Goal: Task Accomplishment & Management: Complete application form

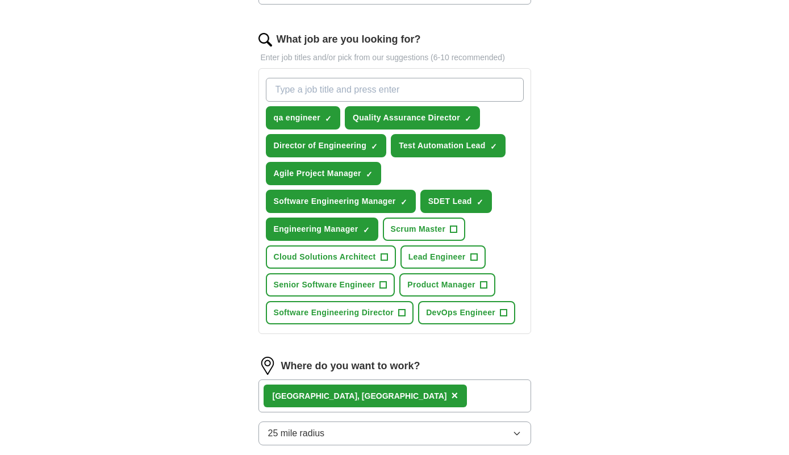
scroll to position [350, 0]
click at [455, 228] on span "+" at bounding box center [453, 229] width 7 height 9
click at [453, 230] on span "✓" at bounding box center [453, 229] width 7 height 9
click at [428, 227] on span "Scrum Master" at bounding box center [418, 229] width 55 height 12
click at [445, 224] on span "Scrum Master" at bounding box center [418, 229] width 55 height 12
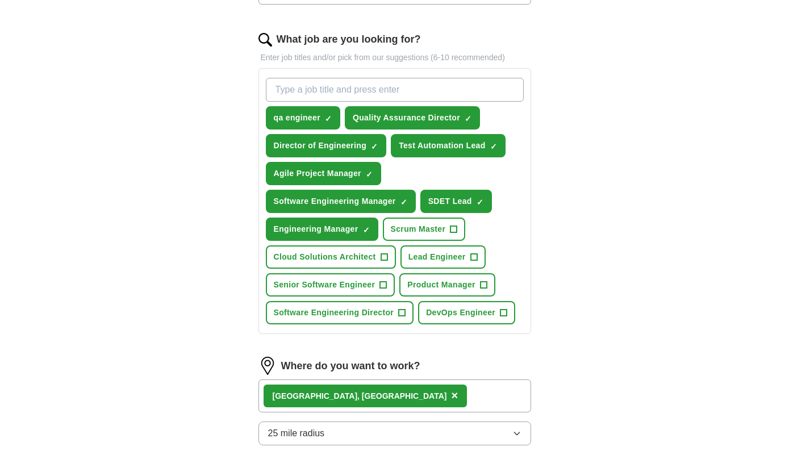
click at [461, 225] on button "Scrum Master +" at bounding box center [424, 228] width 83 height 23
click at [461, 221] on button "Scrum Master ✓ ×" at bounding box center [424, 228] width 83 height 23
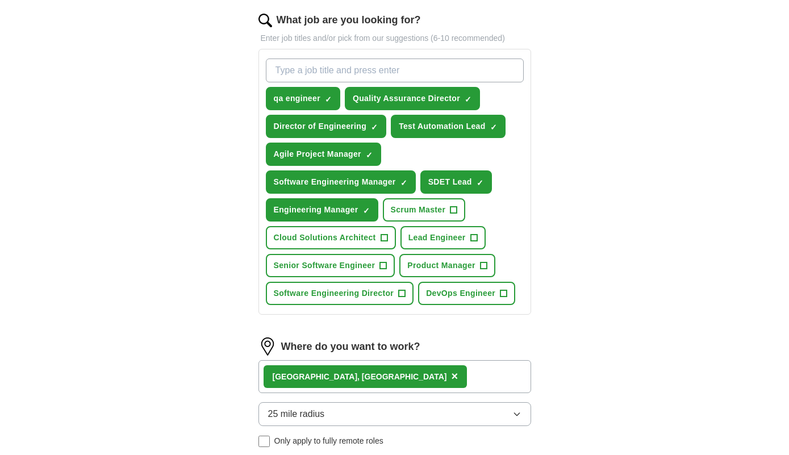
scroll to position [369, 0]
click at [493, 206] on div "qa engineer ✓ × Quality Assurance Director ✓ × Director of Engineering ✓ × Test…" at bounding box center [394, 183] width 262 height 256
click at [492, 207] on div "qa engineer ✓ × Quality Assurance Director ✓ × Director of Engineering ✓ × Test…" at bounding box center [394, 183] width 262 height 256
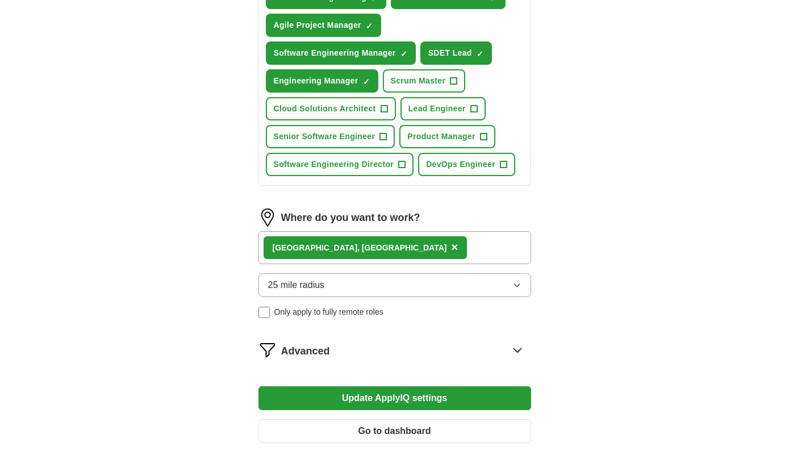
scroll to position [498, 0]
click at [459, 243] on div "[GEOGRAPHIC_DATA], [GEOGRAPHIC_DATA] ×" at bounding box center [394, 247] width 273 height 33
click at [457, 239] on div "[GEOGRAPHIC_DATA], [GEOGRAPHIC_DATA] ×" at bounding box center [394, 247] width 273 height 33
click at [388, 242] on div "[GEOGRAPHIC_DATA], [GEOGRAPHIC_DATA] ×" at bounding box center [394, 247] width 273 height 33
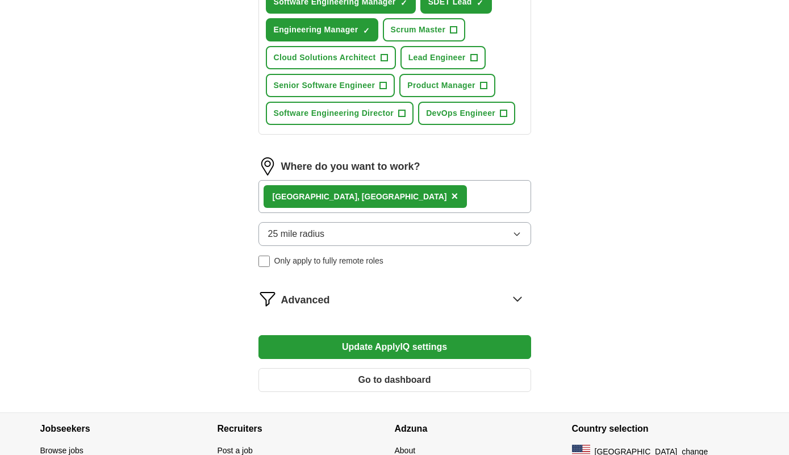
scroll to position [549, 0]
click at [517, 307] on icon at bounding box center [517, 299] width 18 height 18
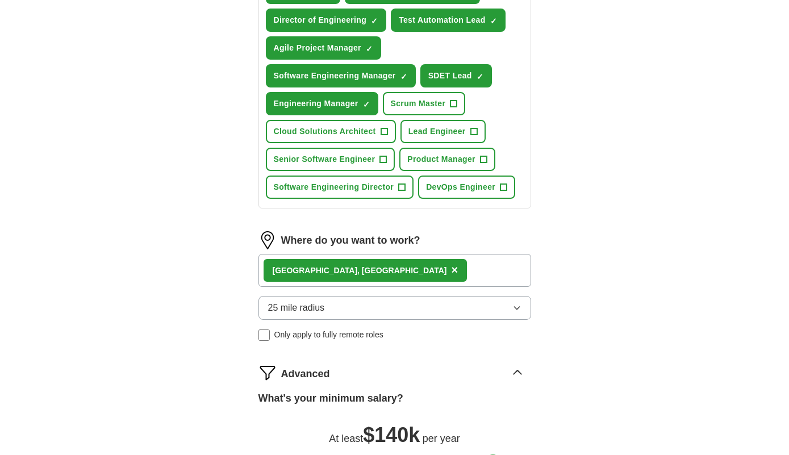
scroll to position [475, 0]
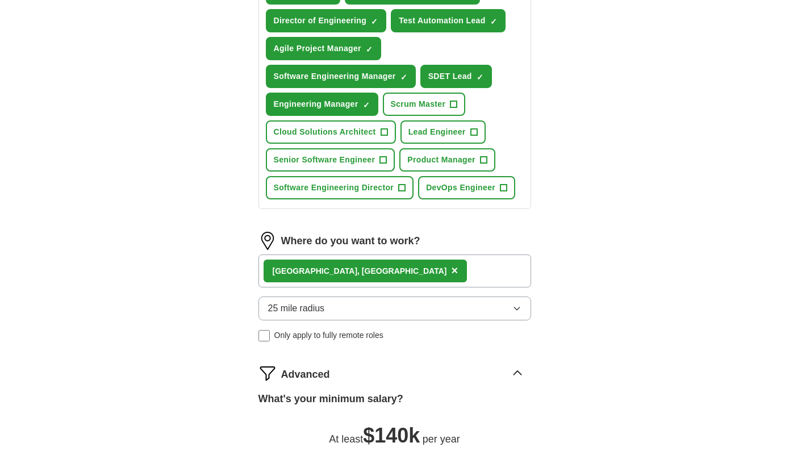
click at [378, 273] on div "[GEOGRAPHIC_DATA], [GEOGRAPHIC_DATA] ×" at bounding box center [394, 270] width 273 height 33
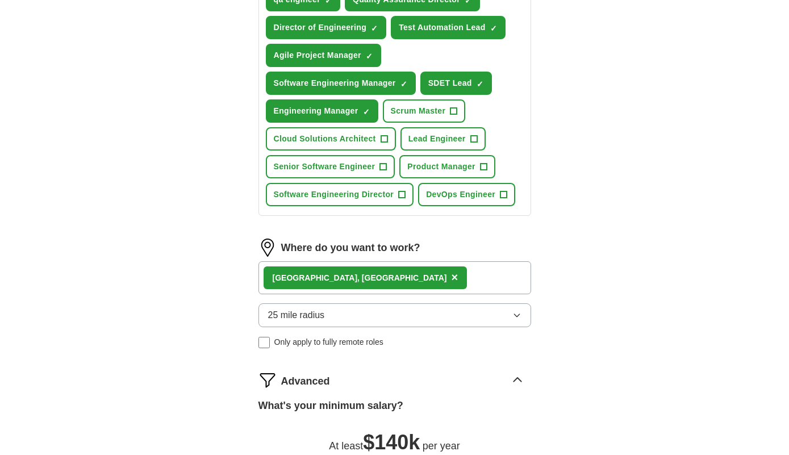
scroll to position [468, 0]
click at [451, 282] on span "×" at bounding box center [454, 277] width 7 height 12
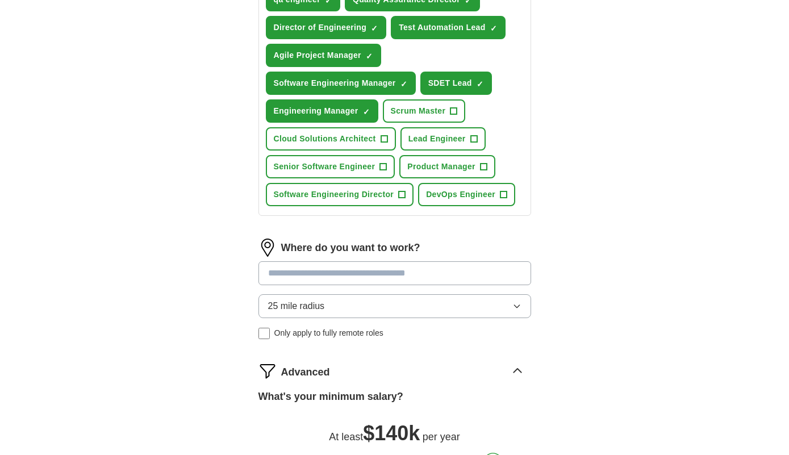
click at [298, 274] on input at bounding box center [394, 273] width 273 height 24
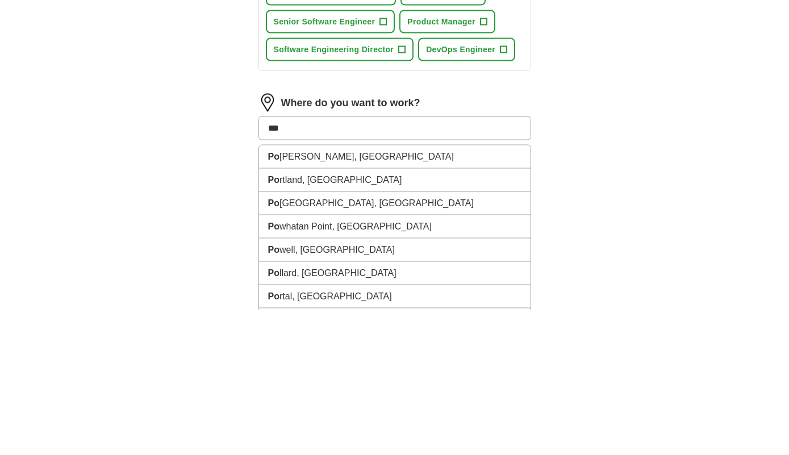
type input "****"
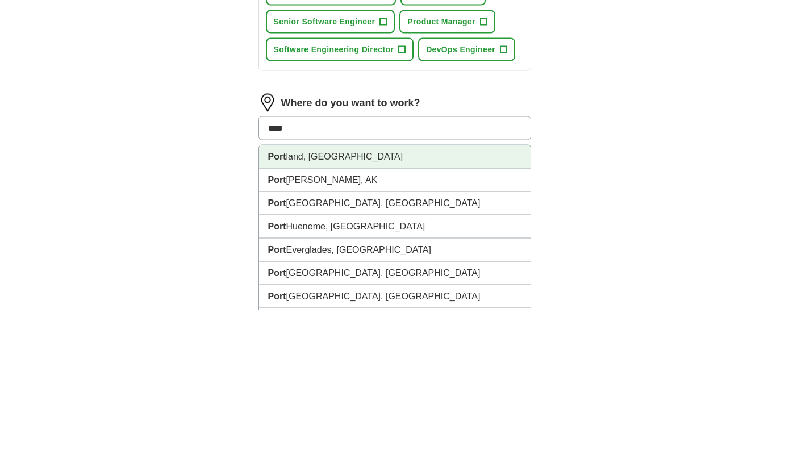
click at [294, 290] on li "[GEOGRAPHIC_DATA], [GEOGRAPHIC_DATA]" at bounding box center [394, 301] width 271 height 23
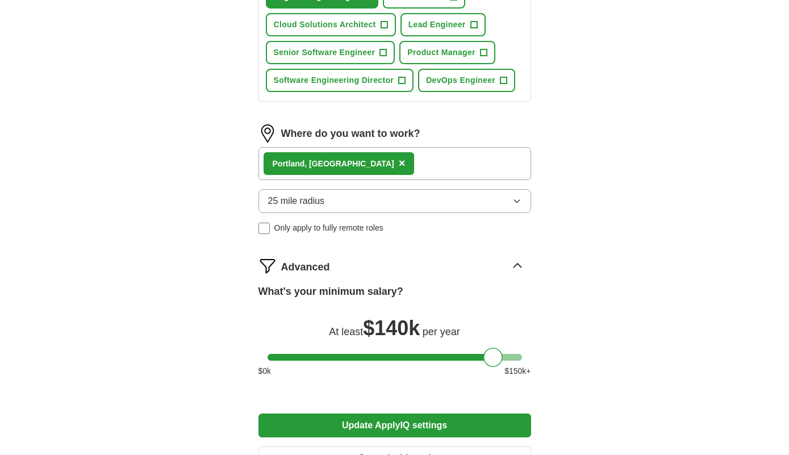
scroll to position [599, 0]
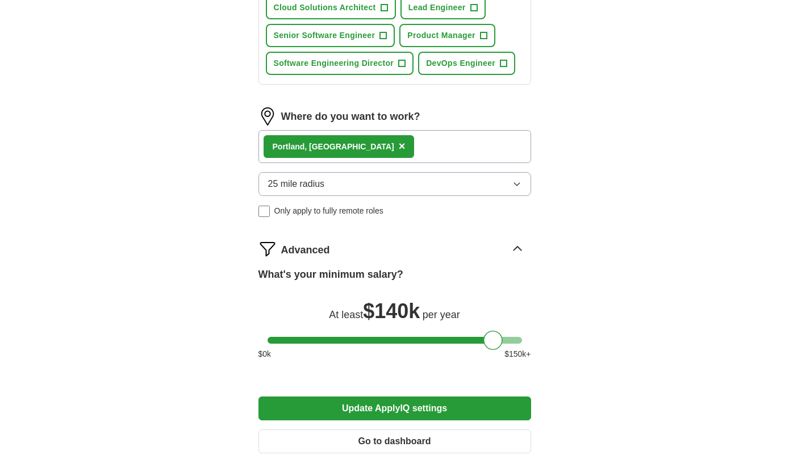
click at [283, 187] on span "25 mile radius" at bounding box center [296, 185] width 57 height 14
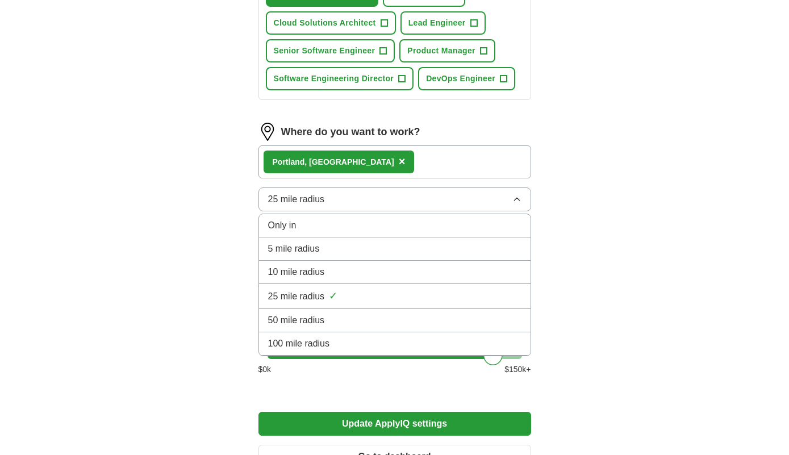
scroll to position [581, 0]
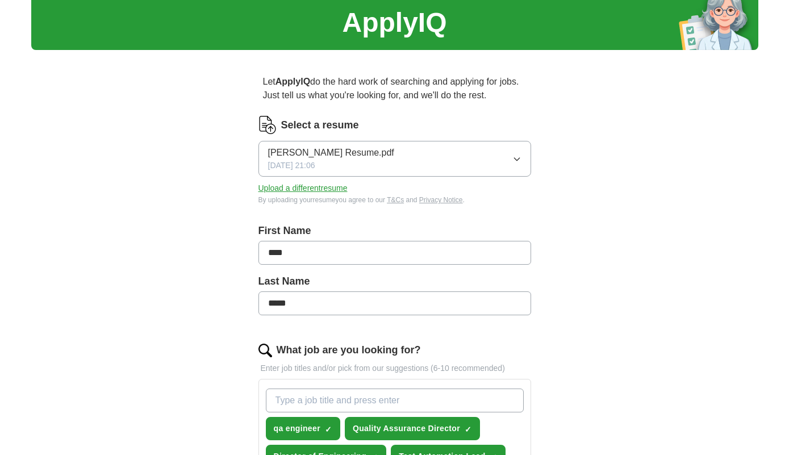
scroll to position [0, 0]
